Goal: Task Accomplishment & Management: Complete application form

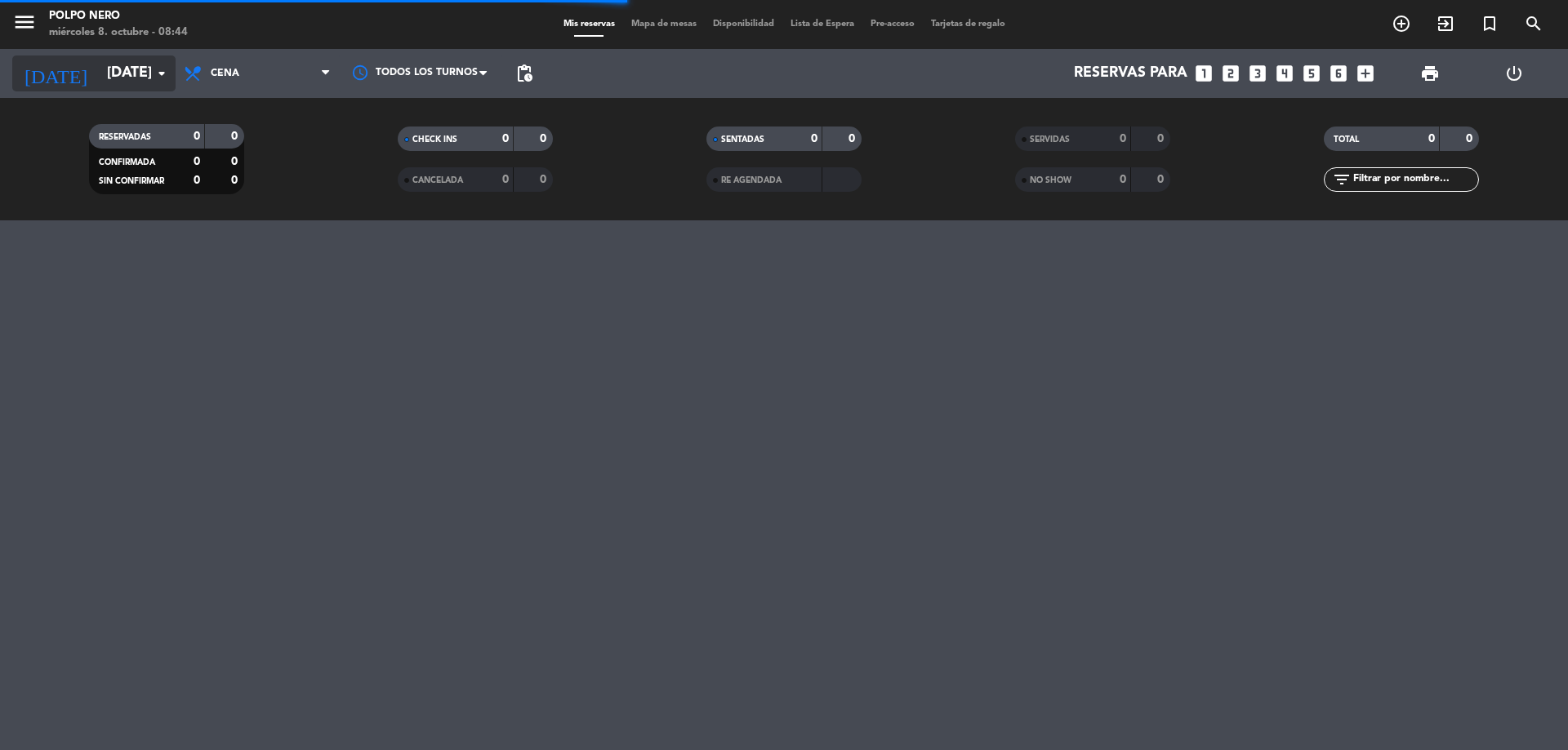
click at [165, 74] on icon "arrow_drop_down" at bounding box center [162, 74] width 20 height 20
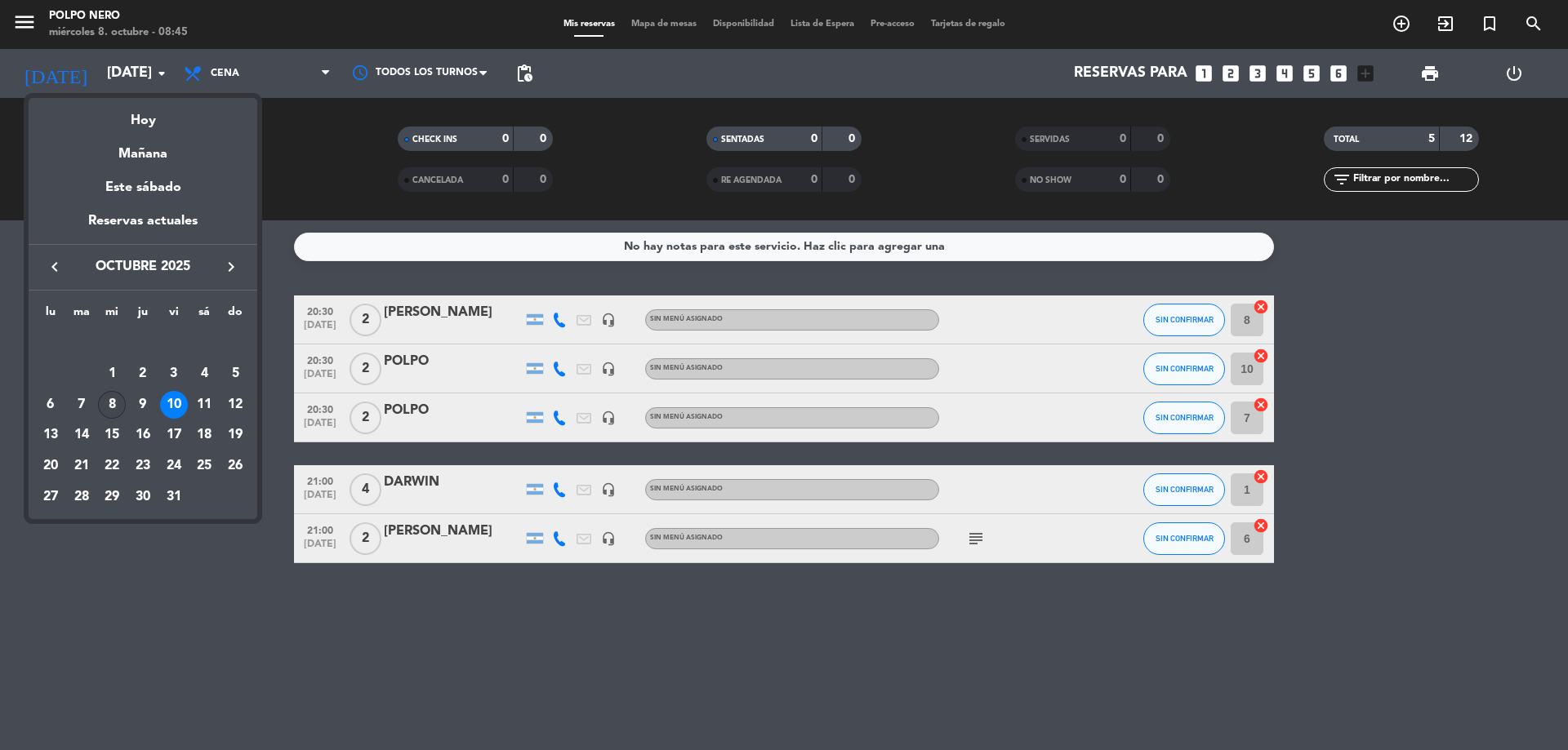
click at [117, 410] on div "8" at bounding box center [112, 405] width 28 height 28
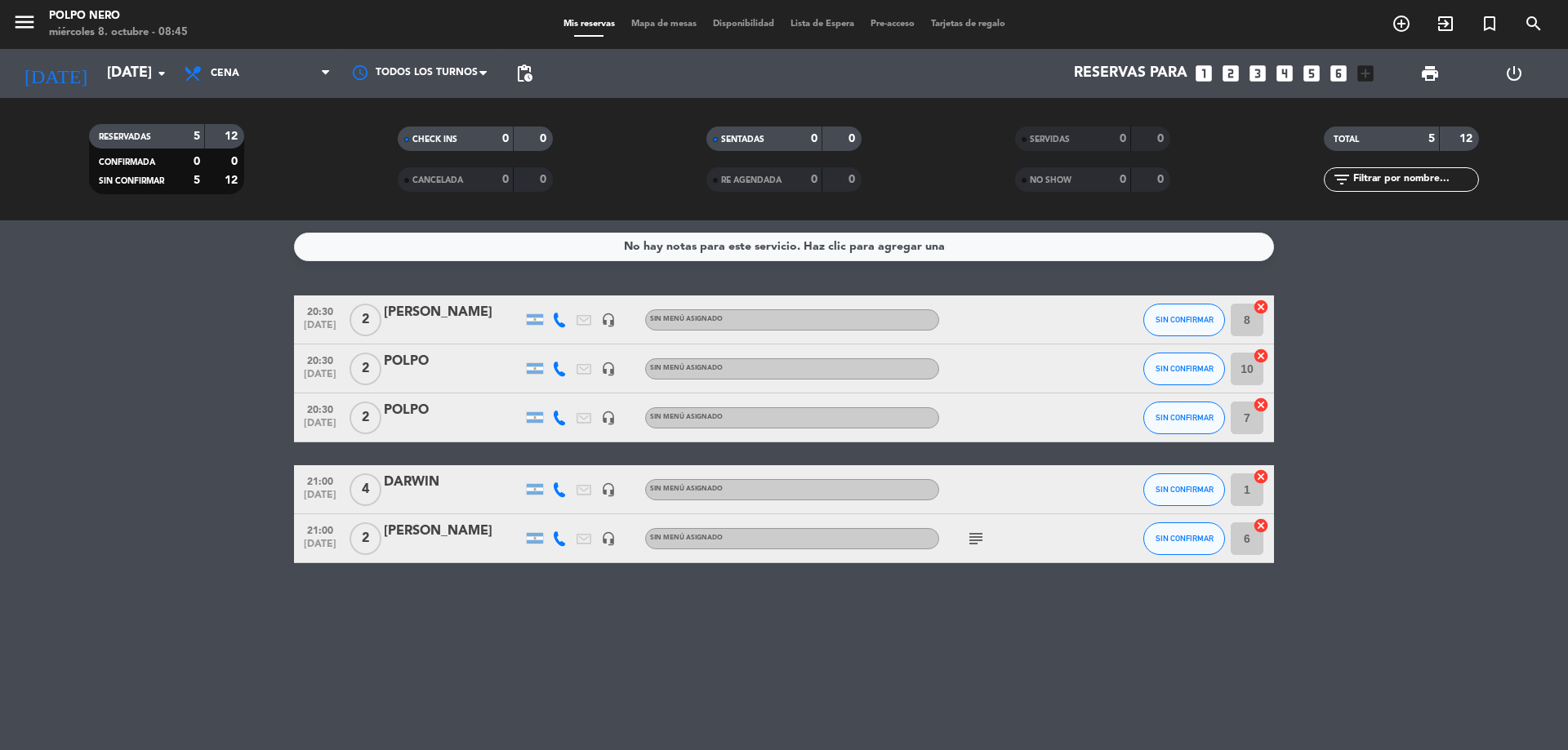
type input "[DATE]"
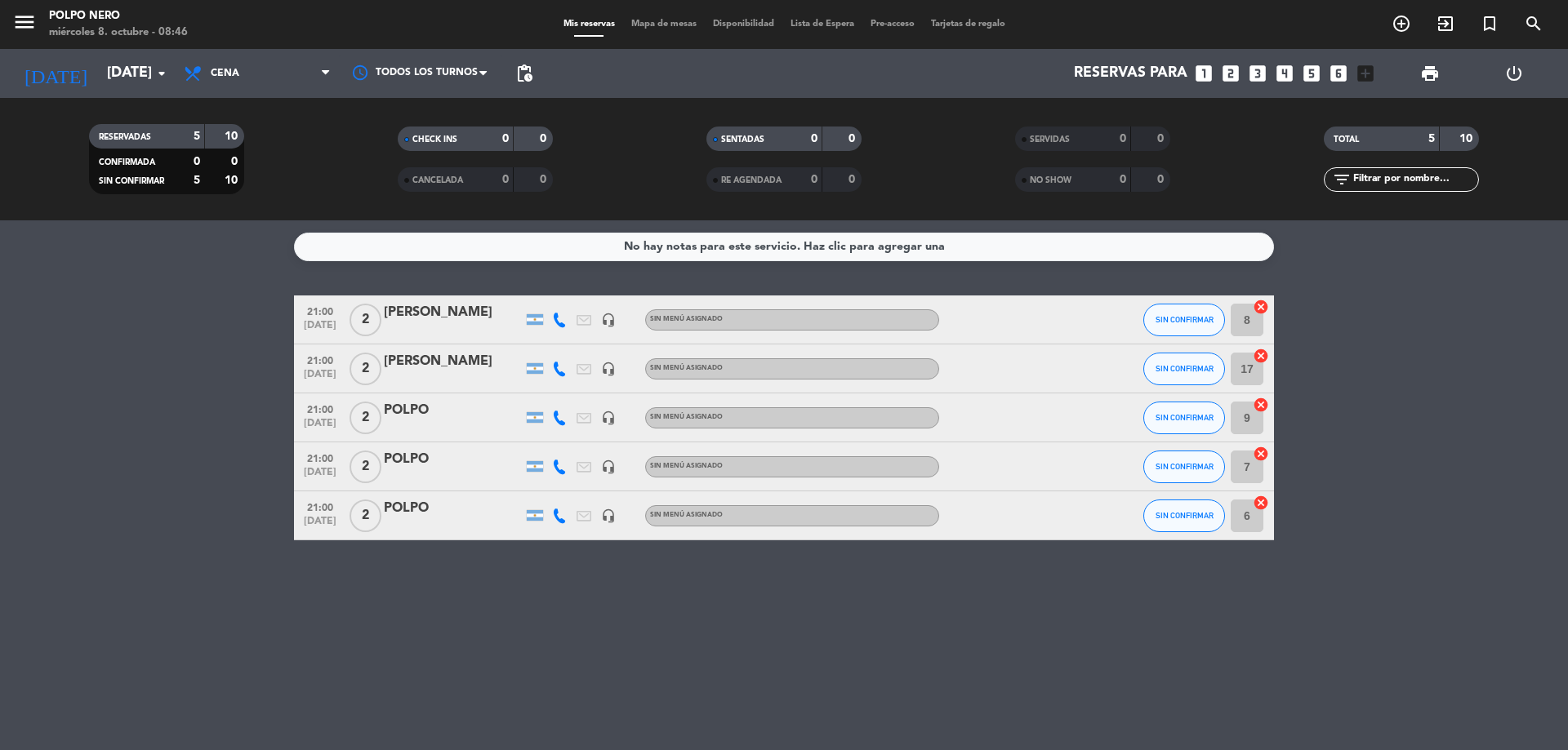
click at [1370, 73] on icon "add_box" at bounding box center [1366, 74] width 22 height 21
click at [1359, 71] on icon "add_box" at bounding box center [1366, 74] width 22 height 21
click at [1362, 74] on icon "add_box" at bounding box center [1366, 74] width 22 height 21
drag, startPoint x: 1364, startPoint y: 270, endPoint x: 1397, endPoint y: 210, distance: 68.5
click at [1364, 272] on div "No hay notas para este servicio. Haz clic para agregar una 21:00 [DATE] 2 [PERS…" at bounding box center [784, 485] width 1568 height 530
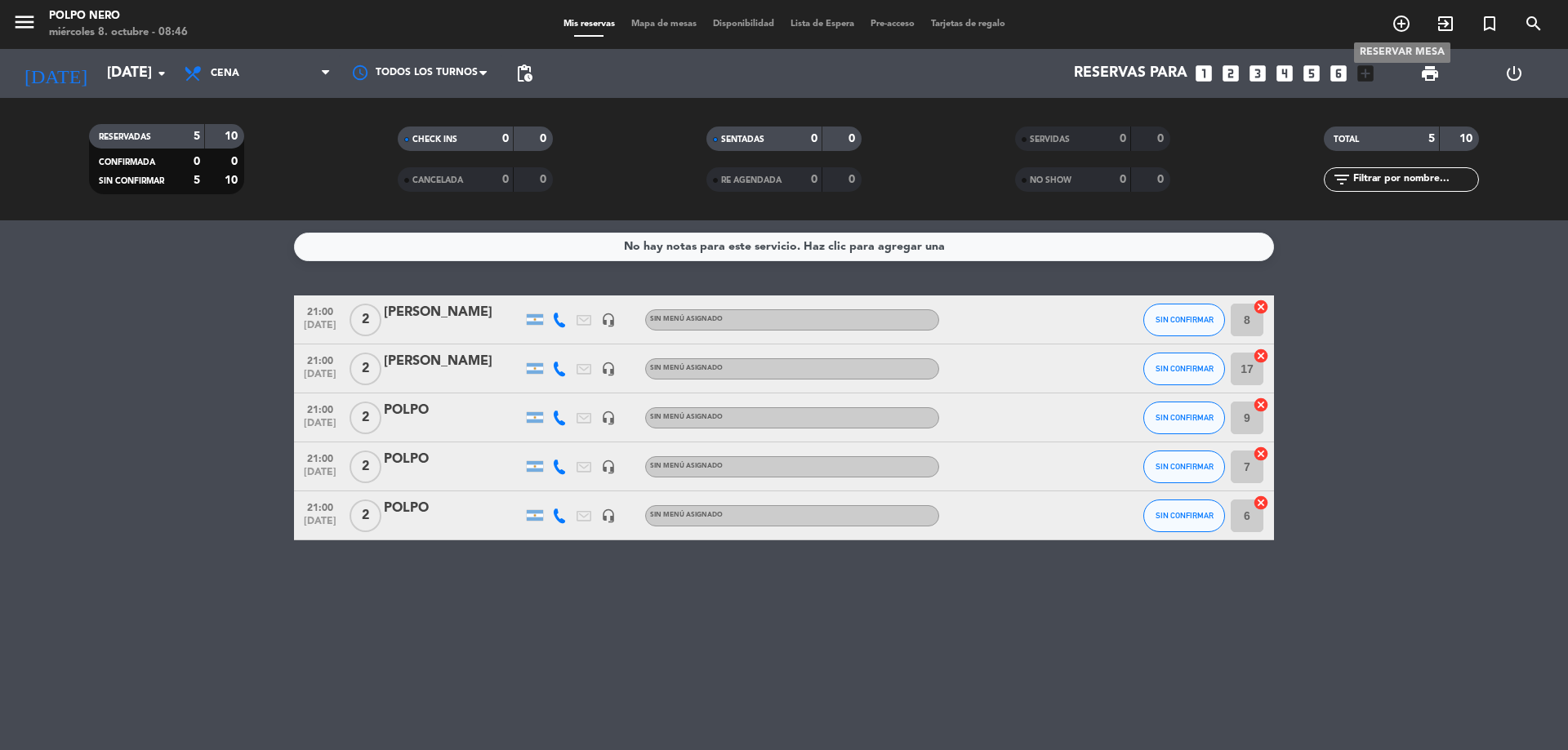
click at [1403, 18] on icon "add_circle_outline" at bounding box center [1402, 24] width 20 height 20
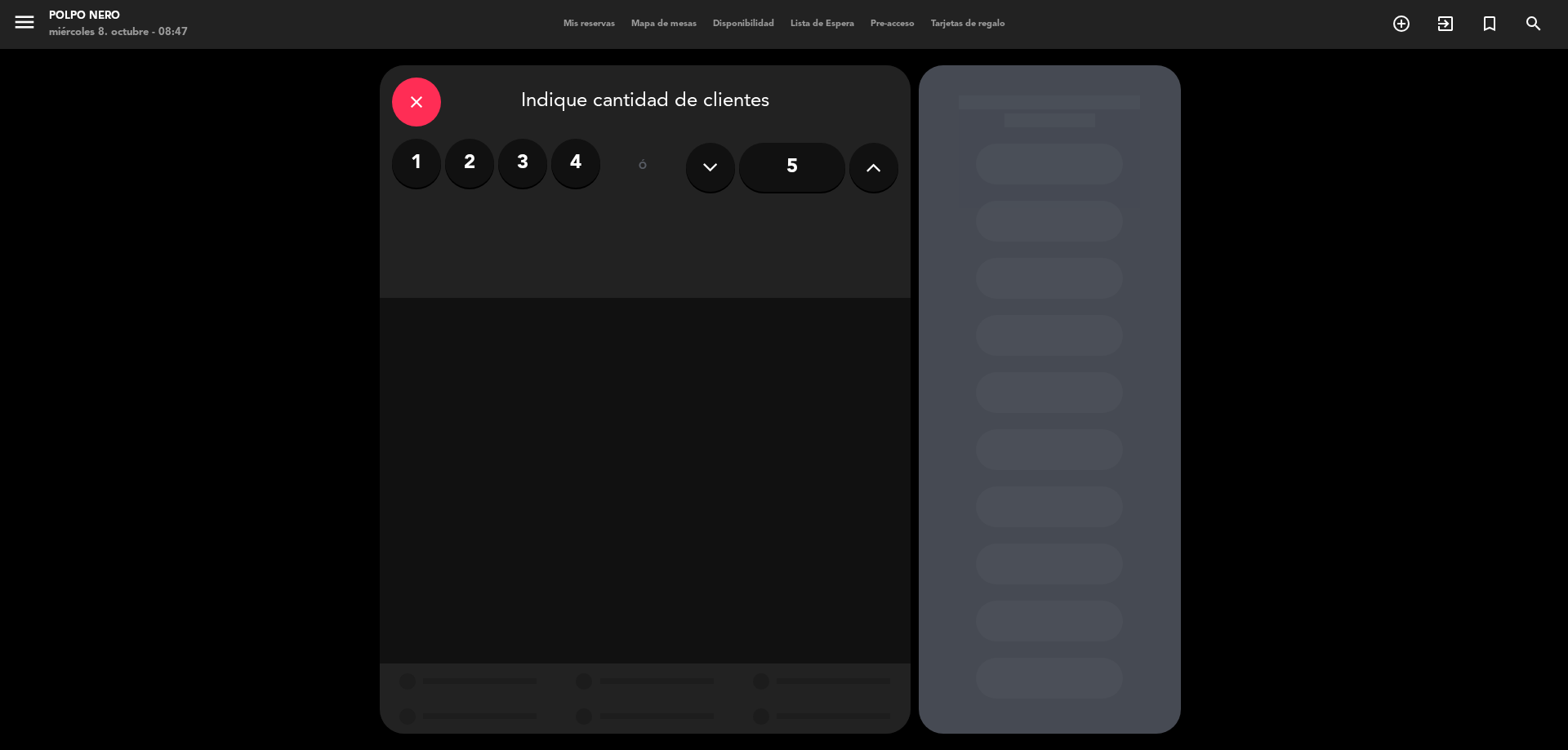
click at [479, 159] on label "2" at bounding box center [469, 163] width 49 height 49
click at [829, 212] on div "Cena" at bounding box center [836, 223] width 123 height 32
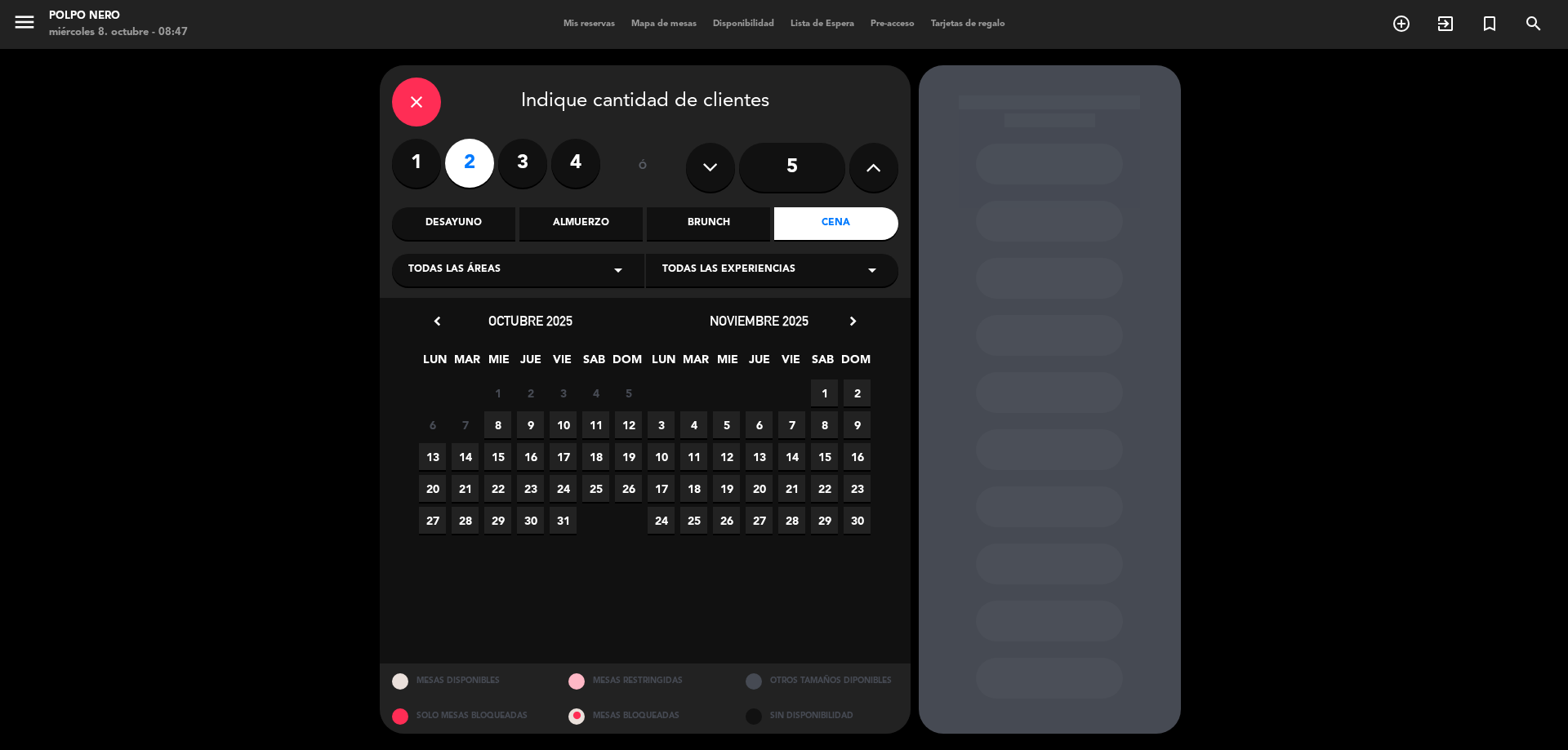
click at [497, 428] on span "8" at bounding box center [497, 425] width 27 height 27
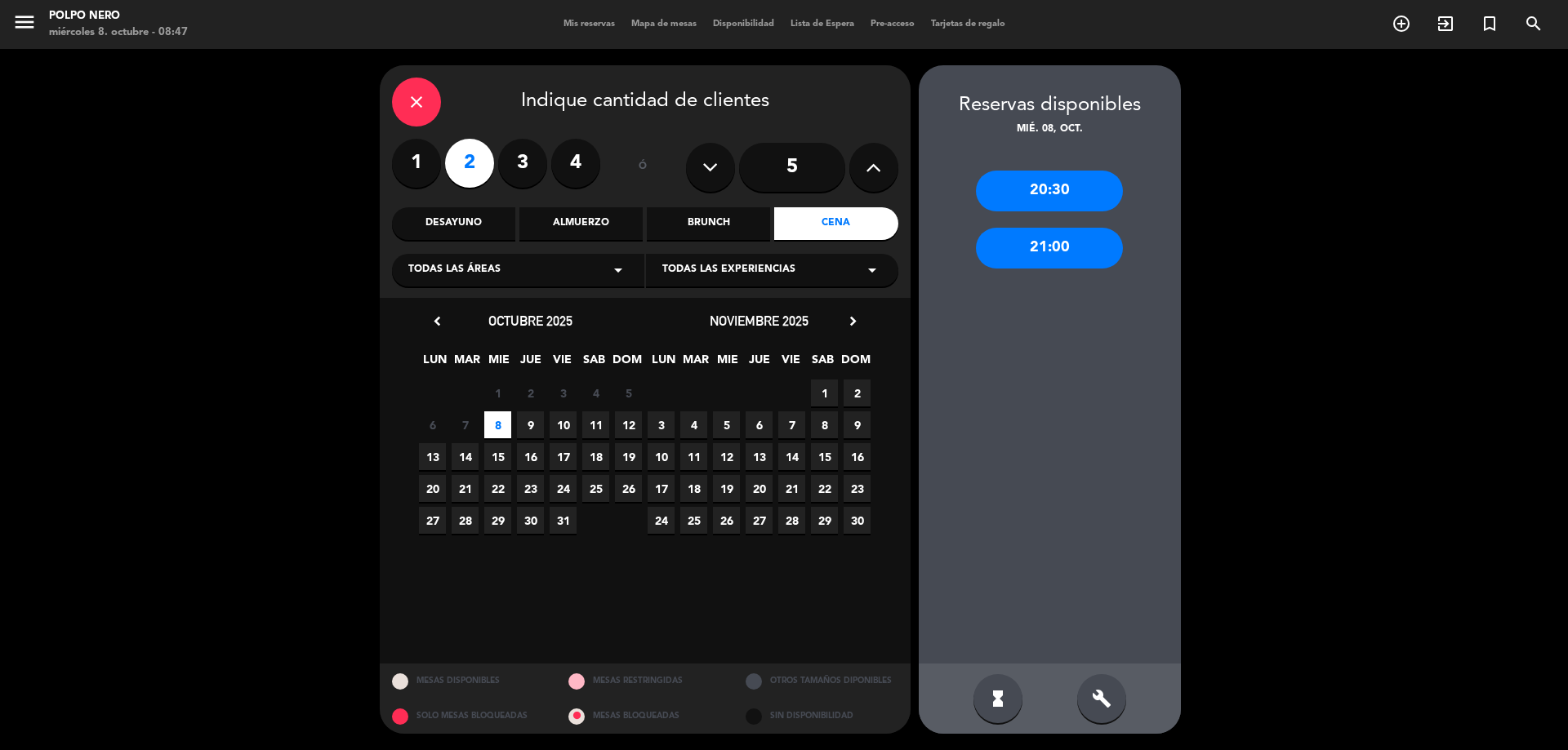
click at [1091, 184] on div "20:30" at bounding box center [1050, 190] width 147 height 41
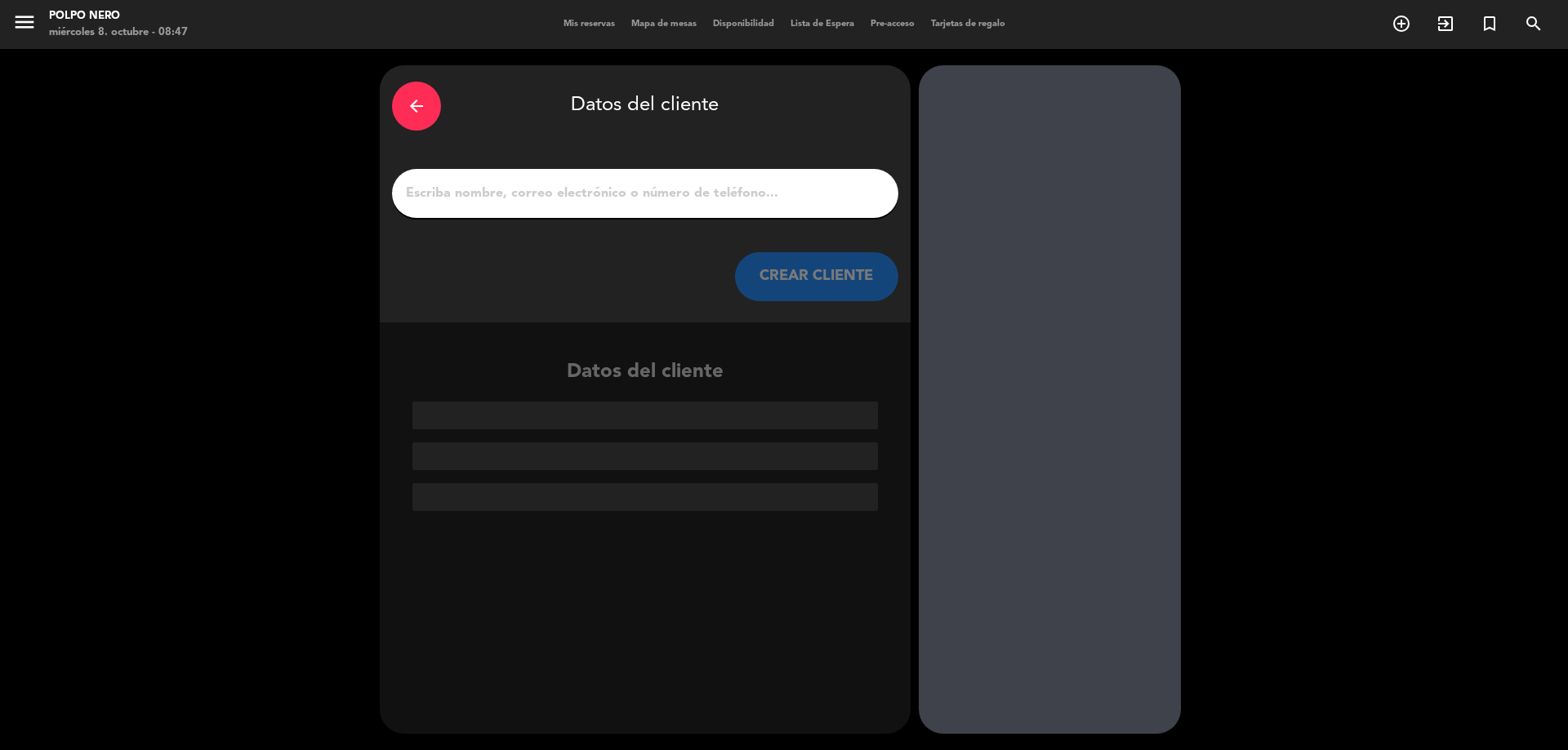
click at [699, 190] on input "1" at bounding box center [645, 193] width 482 height 23
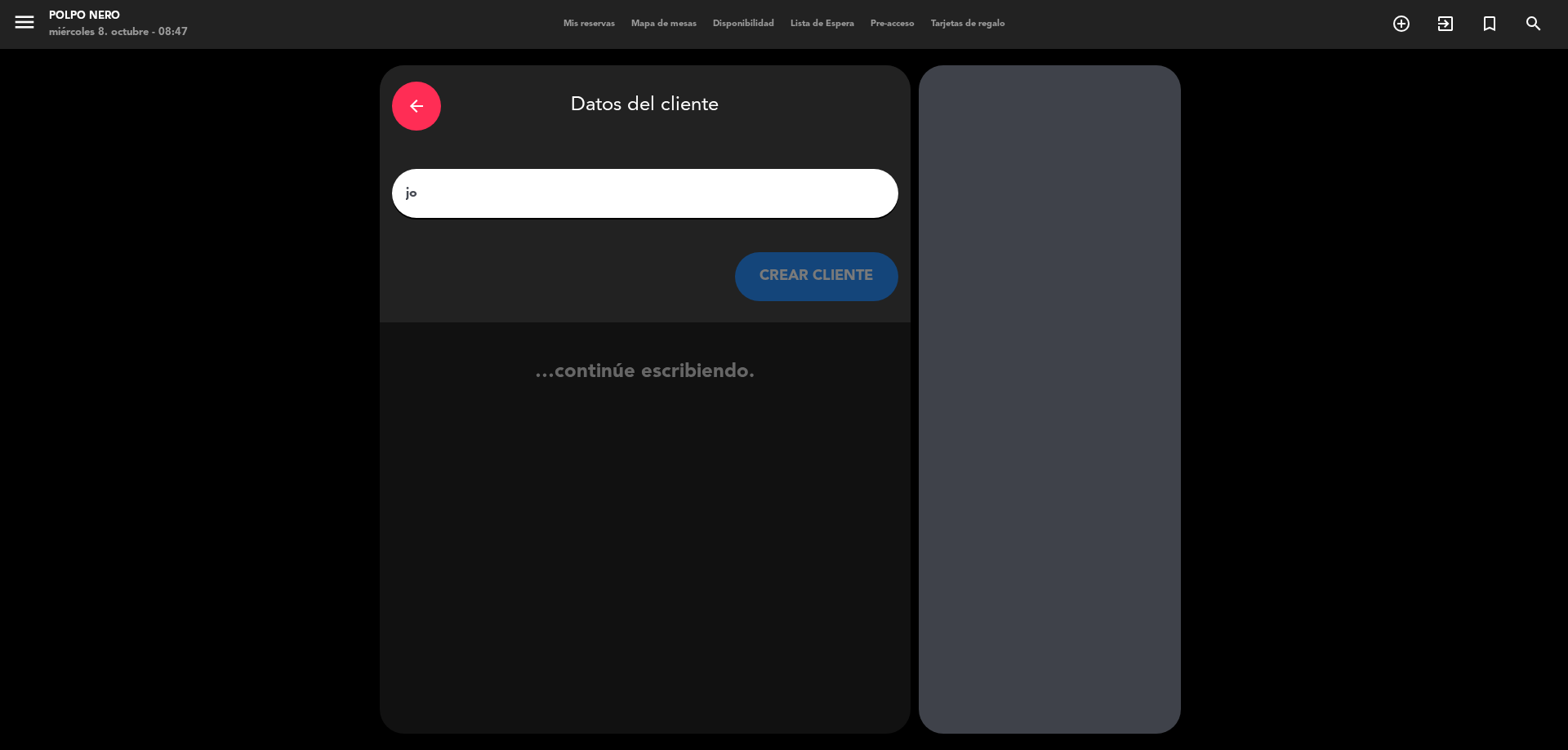
type input "j"
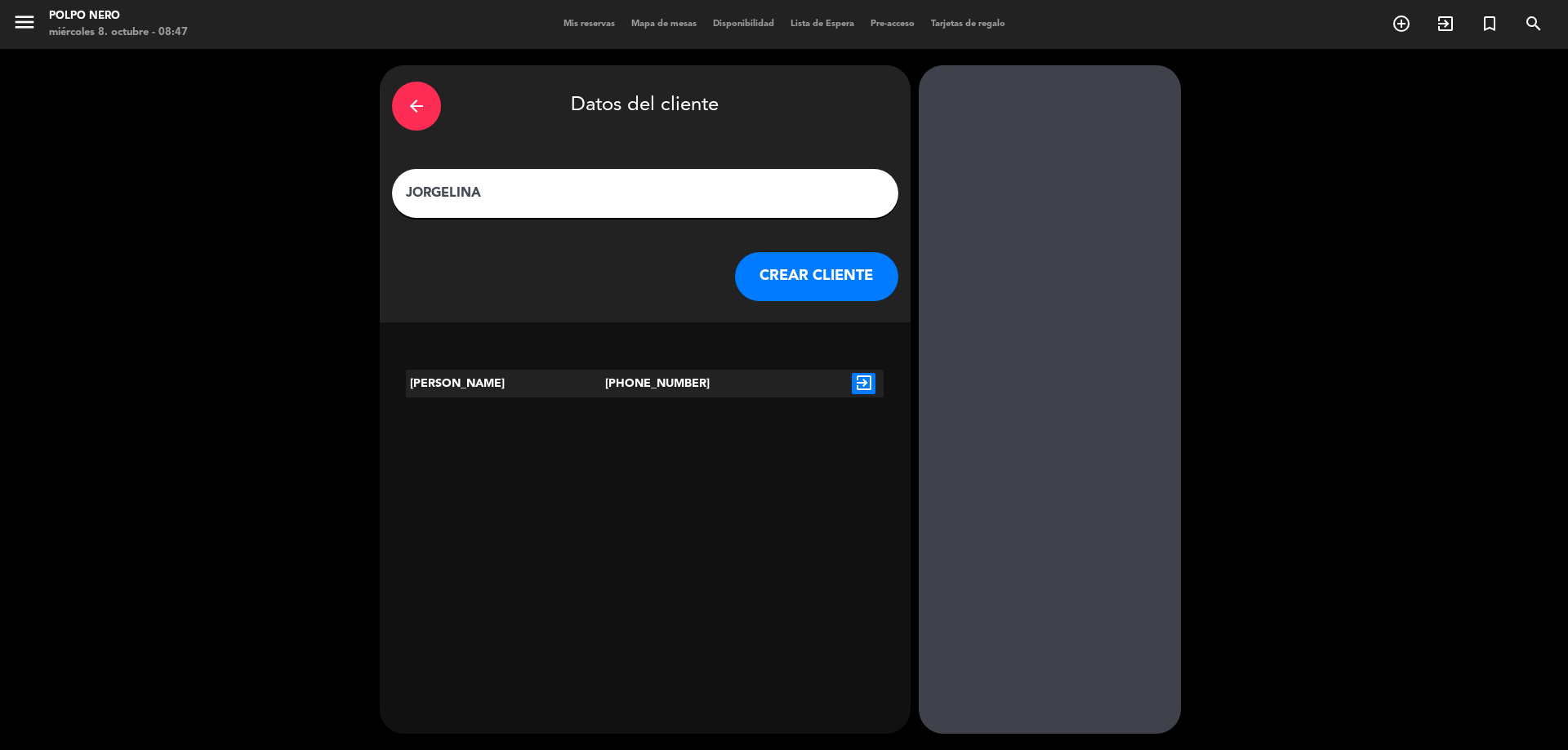
type input "JORGELINA"
click at [863, 380] on icon "exit_to_app" at bounding box center [864, 384] width 24 height 21
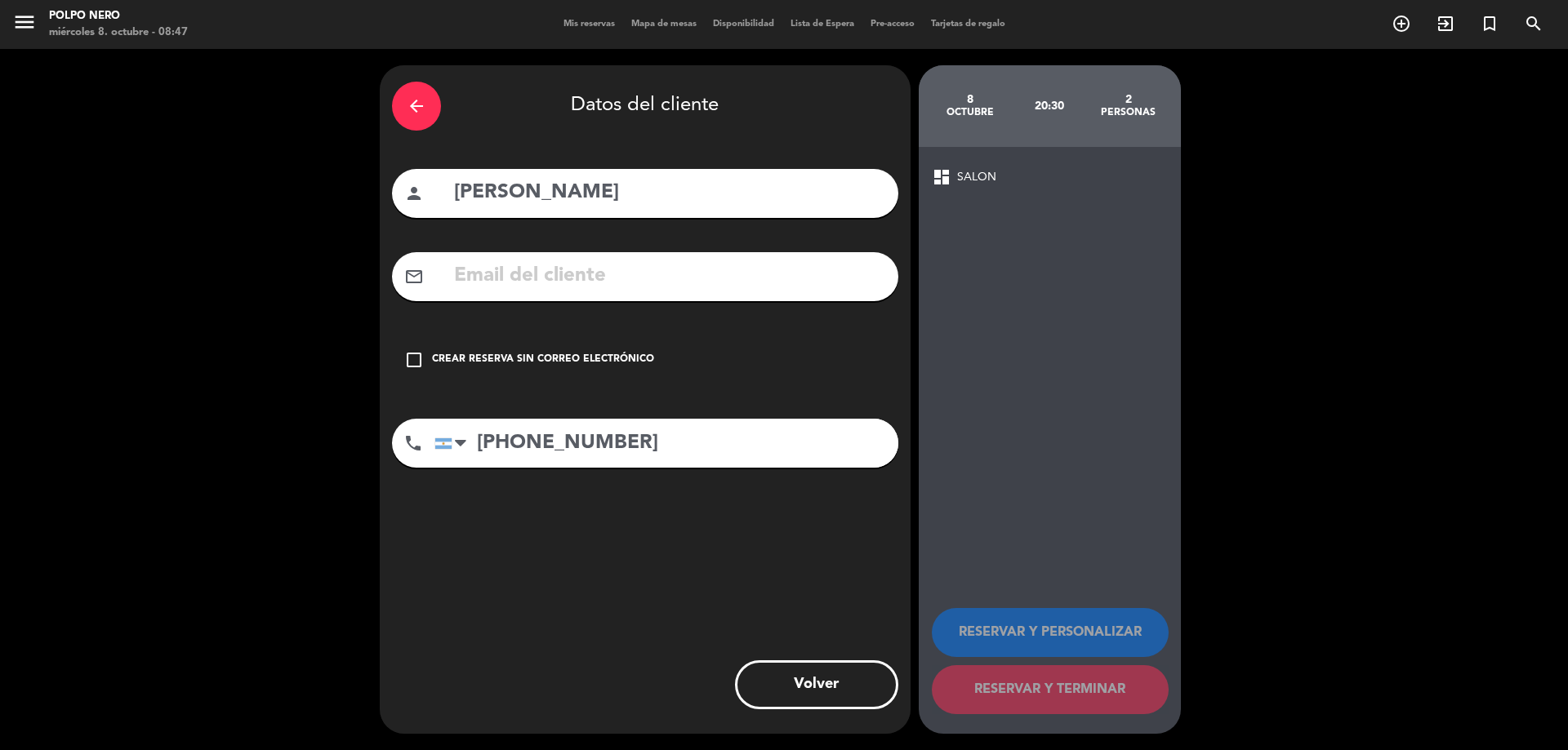
click at [961, 189] on div "dashboard SALON RESERVAR Y PERSONALIZAR RESERVAR Y TERMINAR" at bounding box center [1050, 441] width 262 height 587
click at [614, 361] on div "Crear reserva sin correo electrónico" at bounding box center [543, 360] width 223 height 17
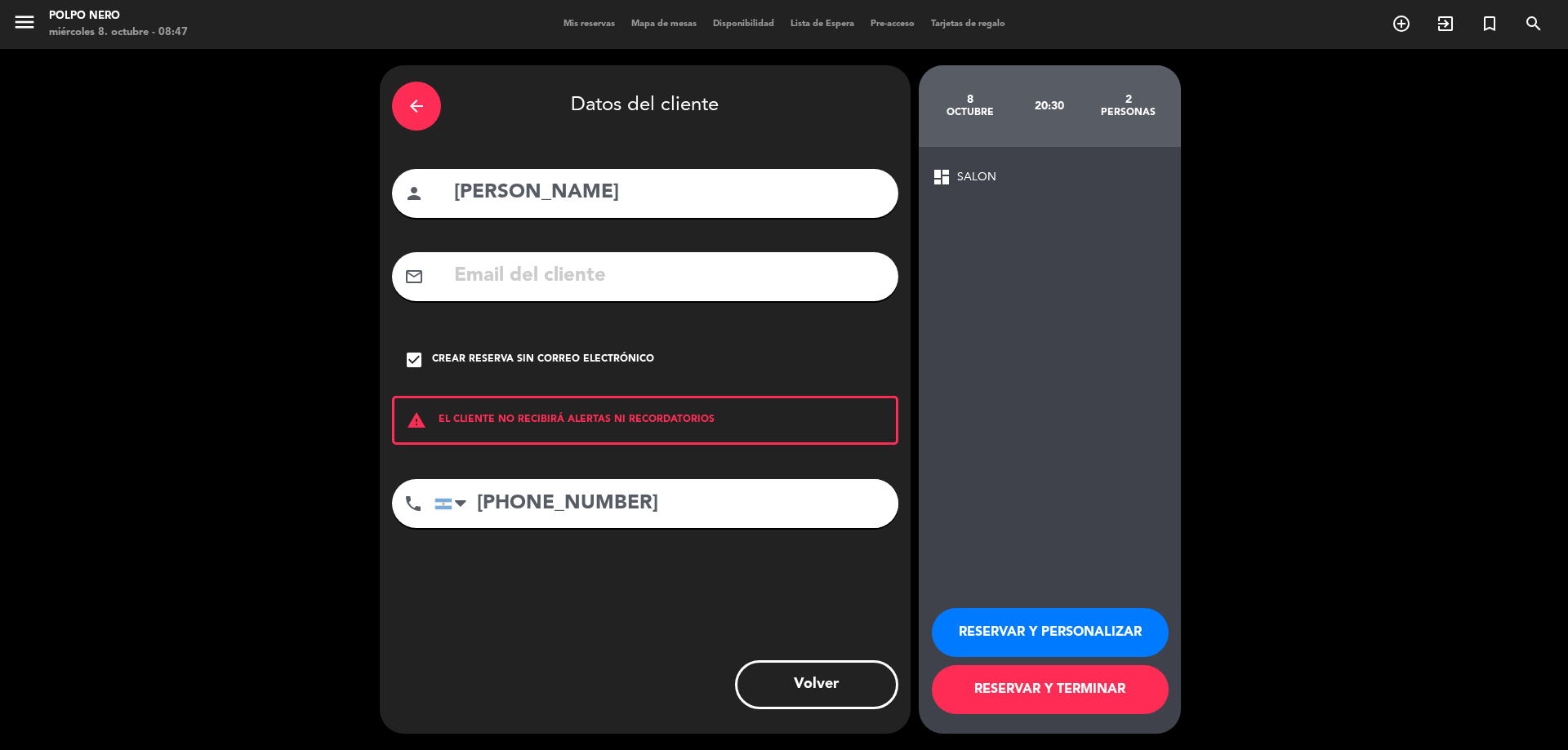
click at [1074, 689] on button "RESERVAR Y TERMINAR" at bounding box center [1050, 690] width 237 height 49
